Goal: Task Accomplishment & Management: Use online tool/utility

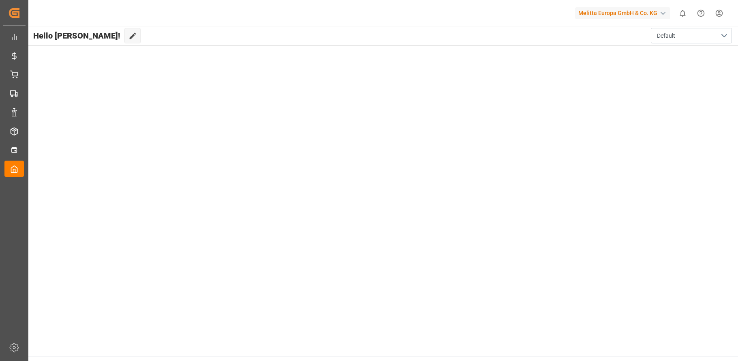
click at [658, 121] on main "Hello [PERSON_NAME]! Edit Cockpit Default" at bounding box center [382, 191] width 711 height 330
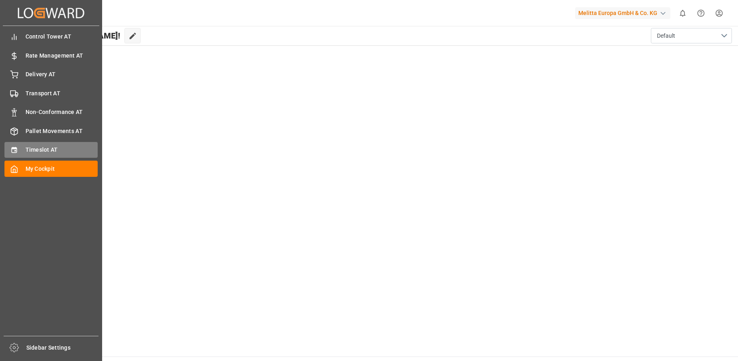
click at [16, 145] on div "Timeslot AT Timeslot AT" at bounding box center [50, 150] width 93 height 16
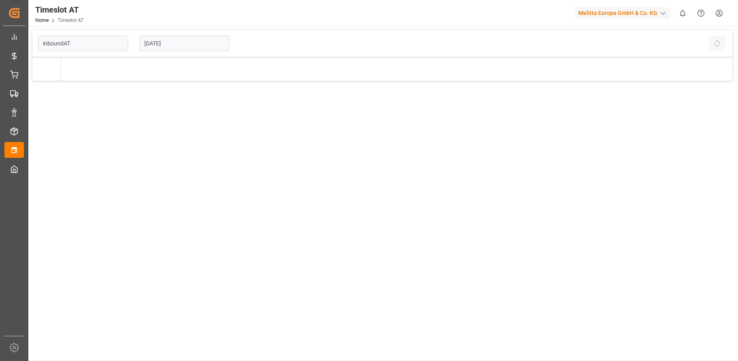
type input "Inbound AT"
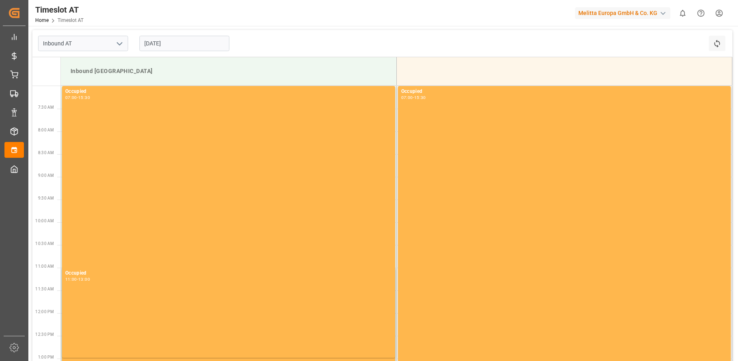
click at [156, 44] on input "[DATE]" at bounding box center [184, 43] width 90 height 15
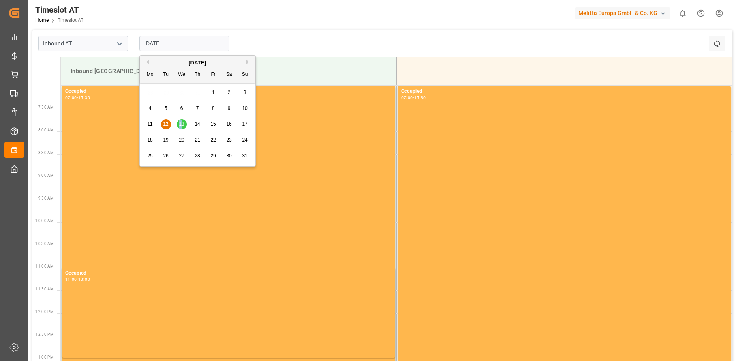
click at [180, 123] on span "13" at bounding box center [181, 124] width 5 height 6
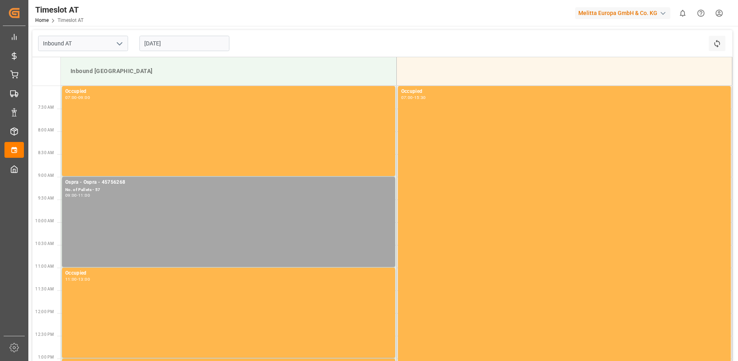
click at [171, 43] on input "[DATE]" at bounding box center [184, 43] width 90 height 15
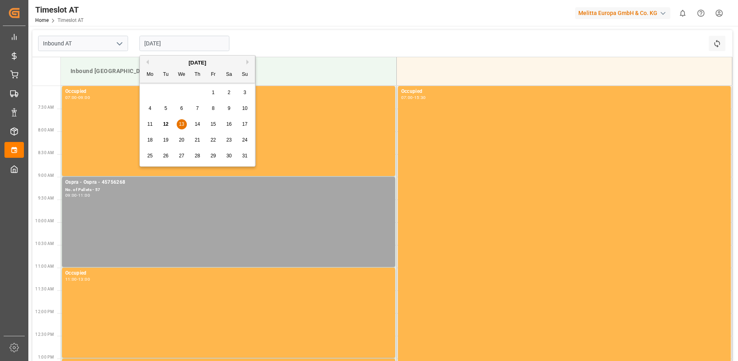
click at [199, 118] on div "11 12 13 14 15 16 17" at bounding box center [197, 124] width 111 height 16
click at [196, 122] on span "14" at bounding box center [197, 124] width 5 height 6
type input "[DATE]"
